Goal: Transaction & Acquisition: Purchase product/service

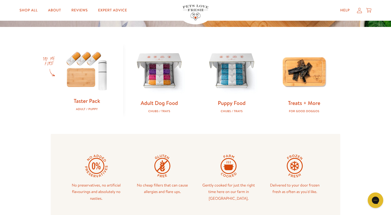
scroll to position [145, 0]
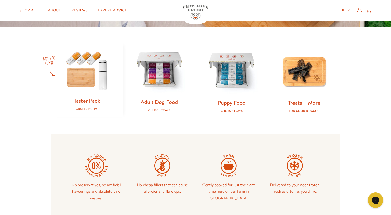
click at [169, 102] on link "Adult Dog Food" at bounding box center [159, 102] width 37 height 8
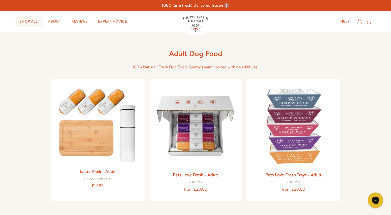
click at [34, 19] on link "Shop All" at bounding box center [29, 21] width 26 height 10
click at [29, 19] on link "Shop All" at bounding box center [29, 21] width 26 height 10
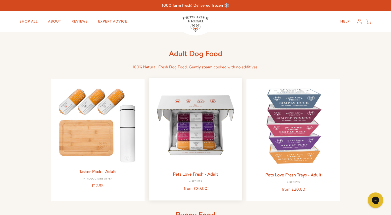
click at [186, 144] on img at bounding box center [196, 125] width 86 height 86
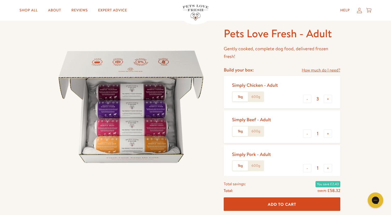
scroll to position [20, 0]
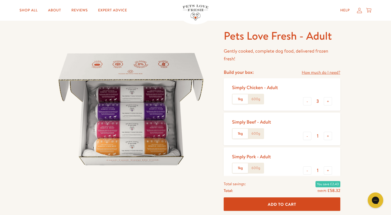
click at [325, 72] on link "How much do I need?" at bounding box center [321, 72] width 39 height 7
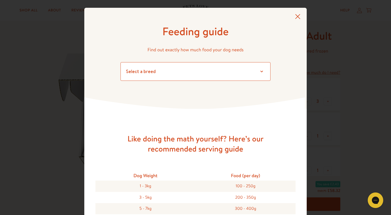
select select "24"
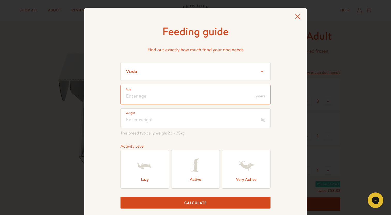
click at [232, 97] on input "number" at bounding box center [196, 95] width 150 height 20
type input "2"
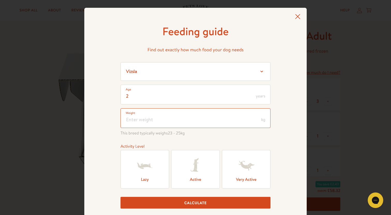
click at [220, 122] on input "number" at bounding box center [196, 118] width 150 height 20
type input "35"
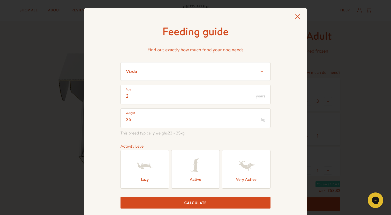
click at [280, 127] on div "Feeding guide Find out exactly how much food your dog needs Select a breed Affe…" at bounding box center [195, 120] width 223 height 225
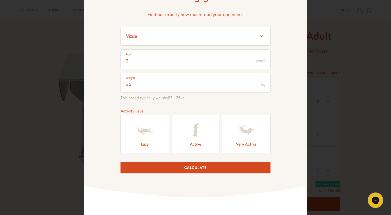
scroll to position [39, 0]
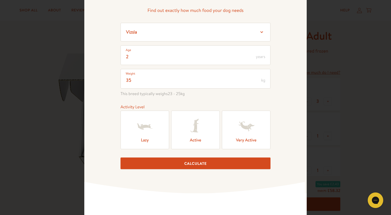
click at [202, 128] on icon at bounding box center [195, 126] width 21 height 21
click at [0, 0] on input "Active" at bounding box center [0, 0] width 0 height 0
click at [198, 162] on button "Calculate" at bounding box center [196, 163] width 150 height 12
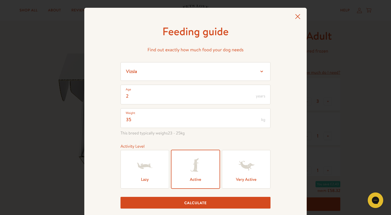
scroll to position [0, 0]
click at [299, 16] on icon at bounding box center [297, 16] width 5 height 5
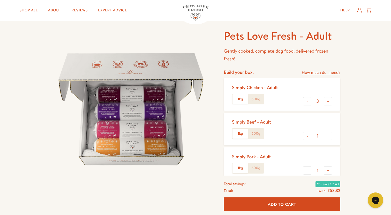
click at [257, 131] on label "600g" at bounding box center [256, 134] width 16 height 10
click at [0, 0] on input "600g" at bounding box center [0, 0] width 0 height 0
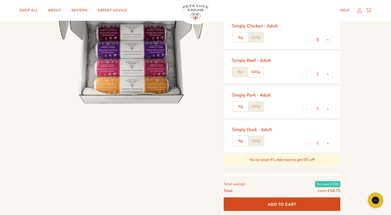
scroll to position [83, 0]
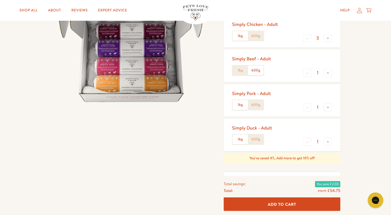
click at [259, 105] on label "600g" at bounding box center [256, 105] width 16 height 10
click at [0, 0] on input "600g" at bounding box center [0, 0] width 0 height 0
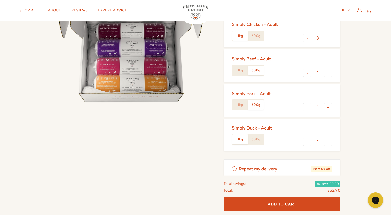
click at [259, 138] on label "600g" at bounding box center [256, 139] width 16 height 10
click at [0, 0] on input "600g" at bounding box center [0, 0] width 0 height 0
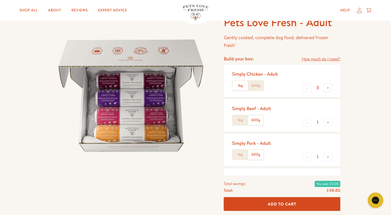
scroll to position [37, 0]
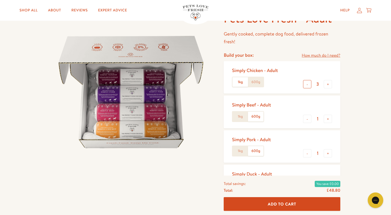
click at [307, 84] on button "-" at bounding box center [307, 84] width 8 height 8
type input "0"
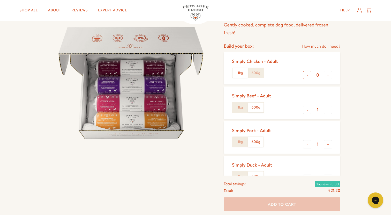
scroll to position [45, 0]
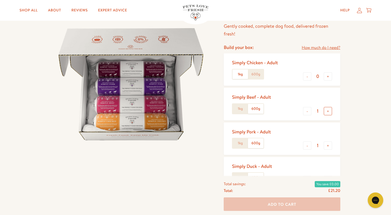
click at [331, 109] on button "+" at bounding box center [328, 111] width 8 height 8
type input "2"
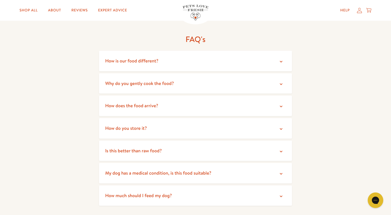
scroll to position [864, 0]
click at [281, 105] on icon at bounding box center [281, 106] width 3 height 2
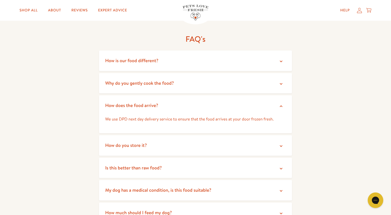
click at [281, 105] on icon at bounding box center [281, 106] width 3 height 2
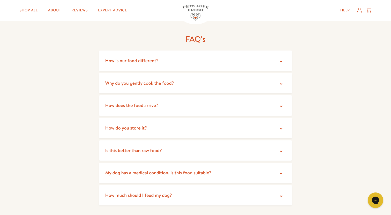
click at [277, 118] on summary "How do you store it?" at bounding box center [195, 128] width 193 height 20
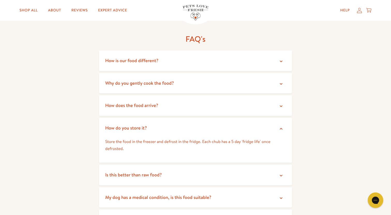
click at [277, 118] on summary "How do you store it?" at bounding box center [195, 128] width 193 height 20
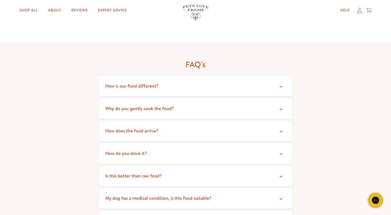
scroll to position [839, 0]
click at [155, 127] on span "How does the food arrive?" at bounding box center [131, 130] width 53 height 6
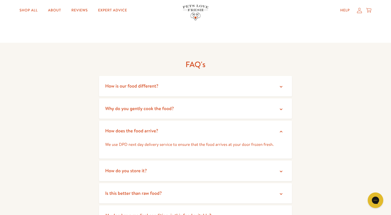
click at [155, 127] on span "How does the food arrive?" at bounding box center [131, 130] width 53 height 6
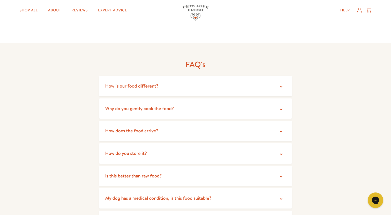
click at [151, 143] on summary "How do you store it?" at bounding box center [195, 153] width 193 height 20
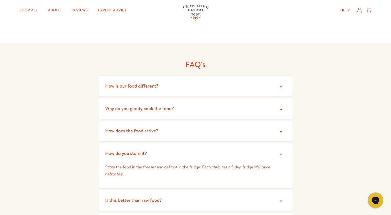
click at [152, 143] on summary "How do you store it?" at bounding box center [195, 153] width 193 height 20
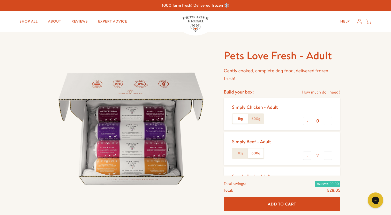
scroll to position [0, 0]
click at [32, 20] on link "Shop All" at bounding box center [29, 21] width 26 height 10
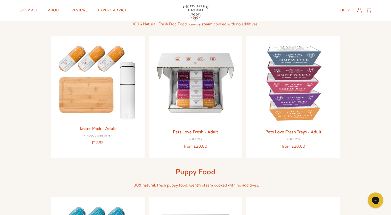
scroll to position [43, 0]
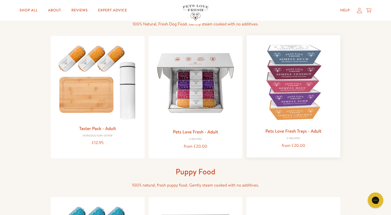
click at [305, 86] on img at bounding box center [294, 82] width 86 height 86
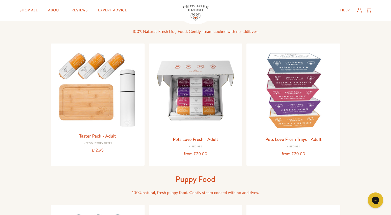
scroll to position [9, 0]
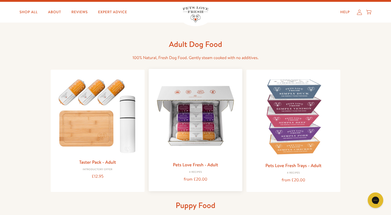
click at [192, 127] on img at bounding box center [196, 116] width 86 height 86
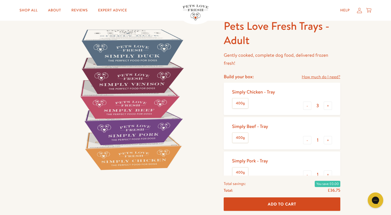
scroll to position [30, 0]
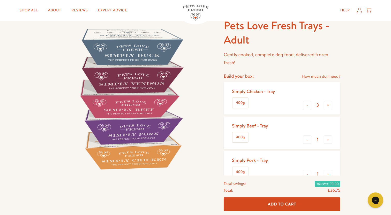
click at [242, 100] on label "400g" at bounding box center [241, 103] width 16 height 10
click at [0, 0] on input "400g" at bounding box center [0, 0] width 0 height 0
click at [240, 102] on label "400g" at bounding box center [241, 103] width 16 height 10
click at [0, 0] on input "400g" at bounding box center [0, 0] width 0 height 0
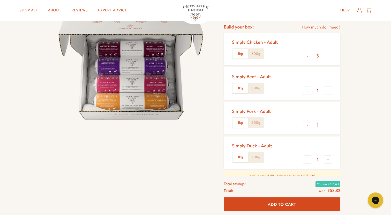
scroll to position [65, 0]
click at [257, 54] on label "600g" at bounding box center [256, 54] width 16 height 10
click at [0, 0] on input "600g" at bounding box center [0, 0] width 0 height 0
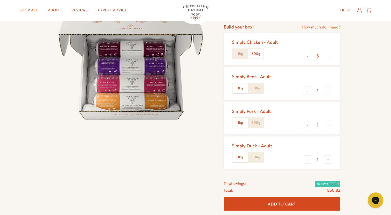
click at [255, 88] on label "600g" at bounding box center [256, 88] width 16 height 10
click at [0, 0] on input "600g" at bounding box center [0, 0] width 0 height 0
click at [256, 118] on label "600g" at bounding box center [256, 123] width 16 height 10
click at [0, 0] on input "600g" at bounding box center [0, 0] width 0 height 0
click at [258, 157] on label "600g" at bounding box center [256, 157] width 16 height 10
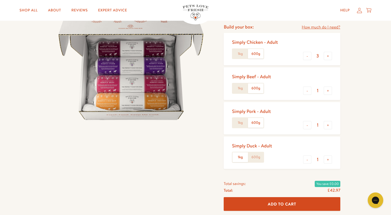
click at [0, 0] on input "600g" at bounding box center [0, 0] width 0 height 0
click at [308, 53] on button "-" at bounding box center [307, 56] width 8 height 8
type input "1"
click at [328, 88] on button "+" at bounding box center [328, 90] width 8 height 8
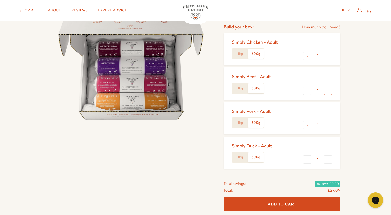
type input "2"
click at [328, 123] on button "+" at bounding box center [328, 125] width 8 height 8
type input "2"
click at [329, 159] on button "+" at bounding box center [328, 159] width 8 height 8
type input "2"
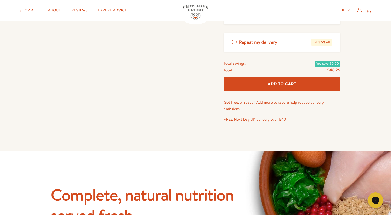
scroll to position [223, 0]
